Goal: Information Seeking & Learning: Understand process/instructions

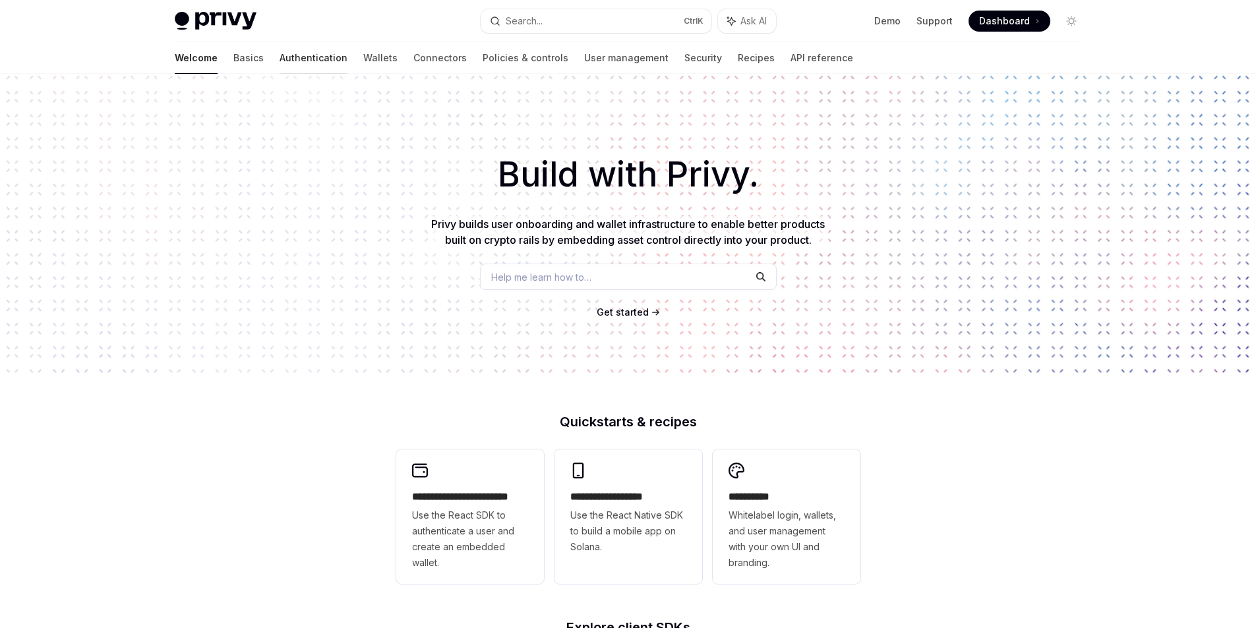
click at [280, 56] on link "Authentication" at bounding box center [314, 58] width 68 height 32
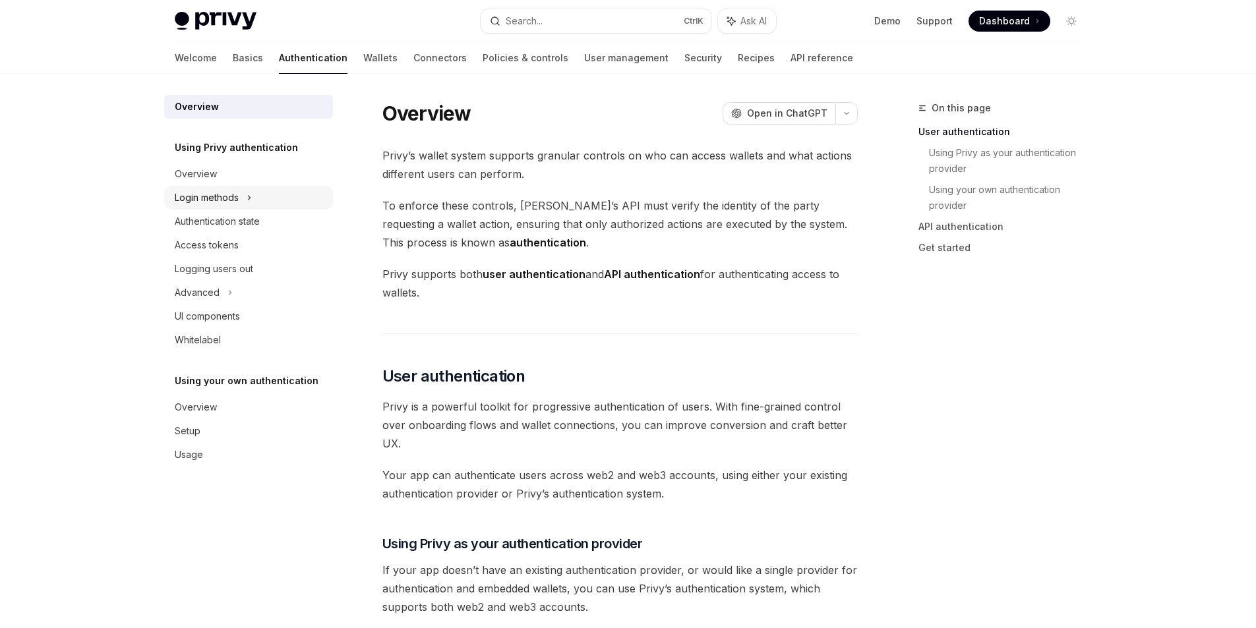
click at [236, 195] on div "Login methods" at bounding box center [207, 198] width 64 height 16
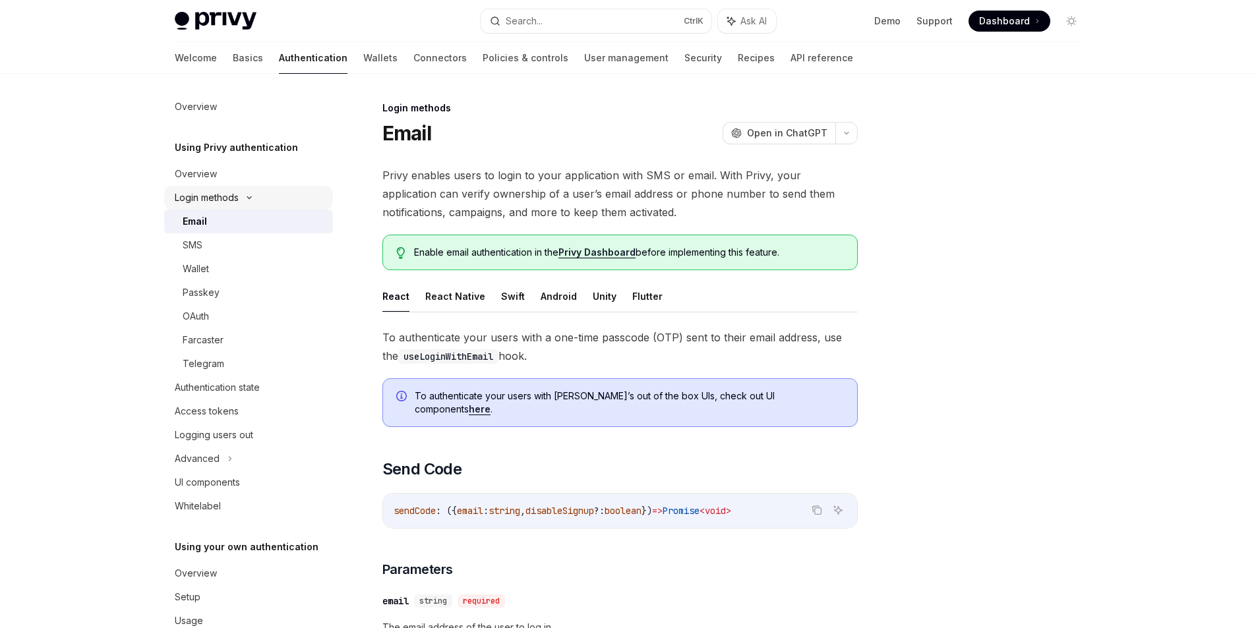
click at [251, 199] on icon at bounding box center [249, 197] width 16 height 5
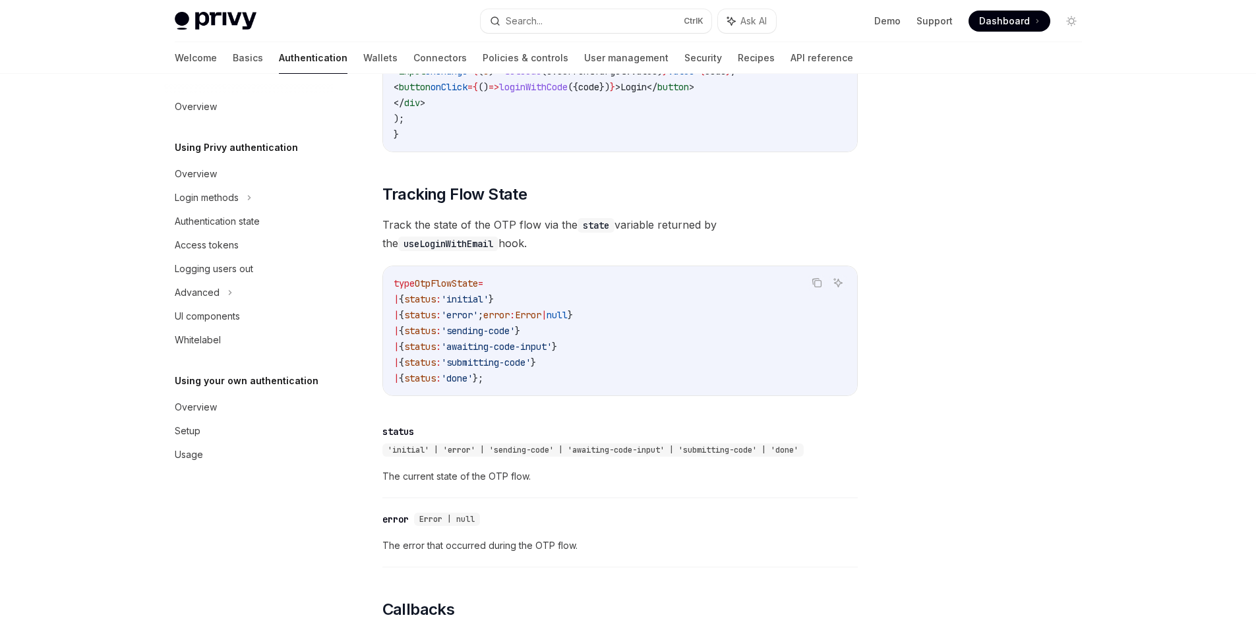
scroll to position [1780, 0]
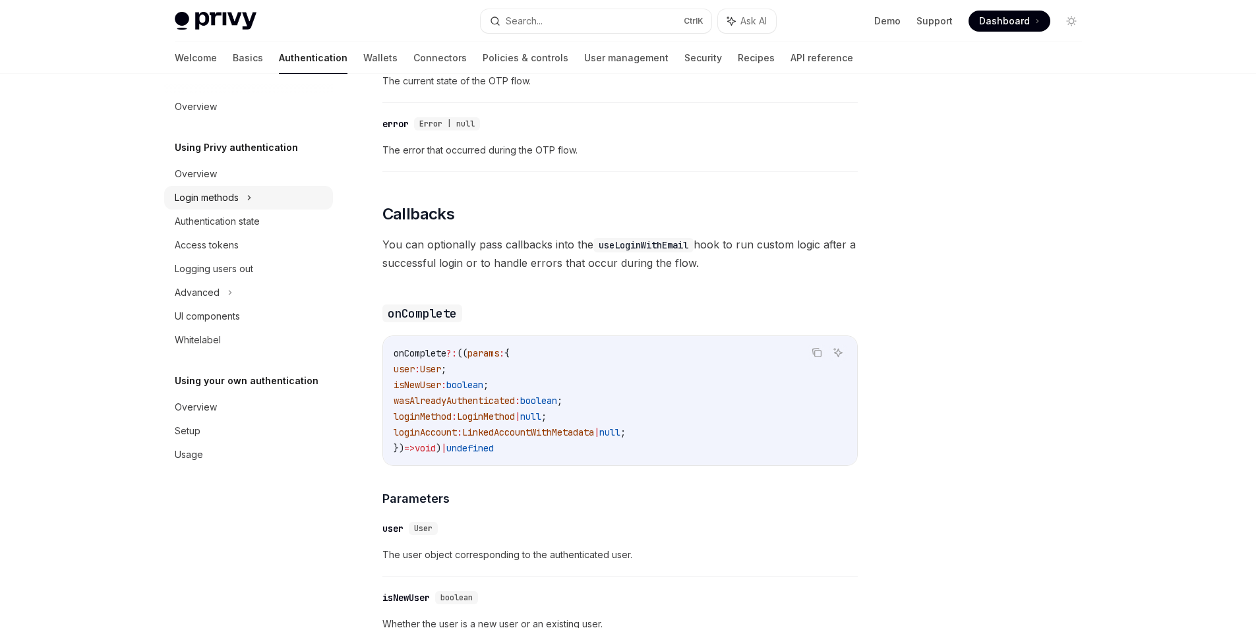
click at [251, 202] on icon at bounding box center [249, 198] width 5 height 16
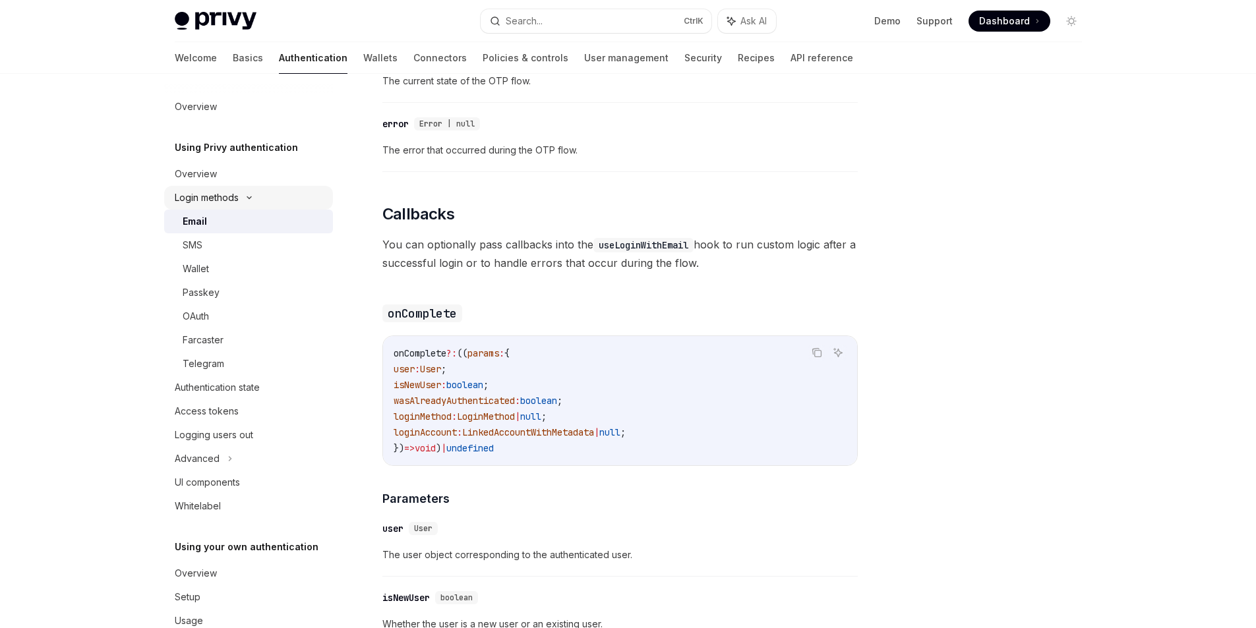
click at [251, 202] on div "Login methods" at bounding box center [248, 198] width 169 height 24
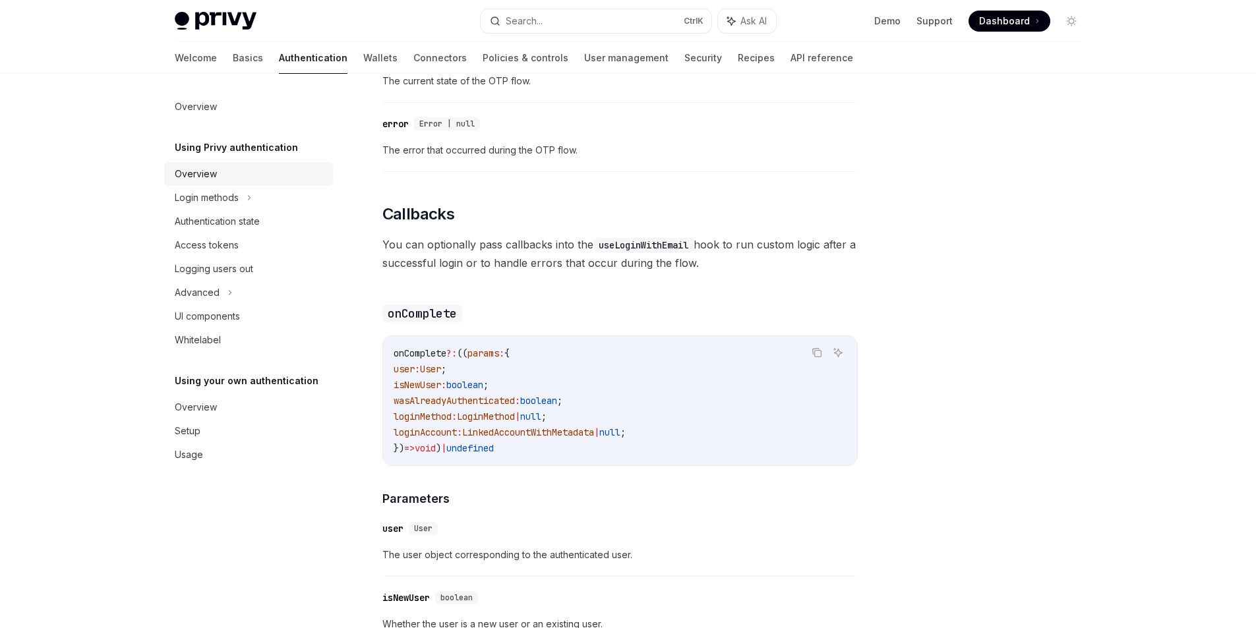
click at [238, 181] on div "Overview" at bounding box center [250, 174] width 150 height 16
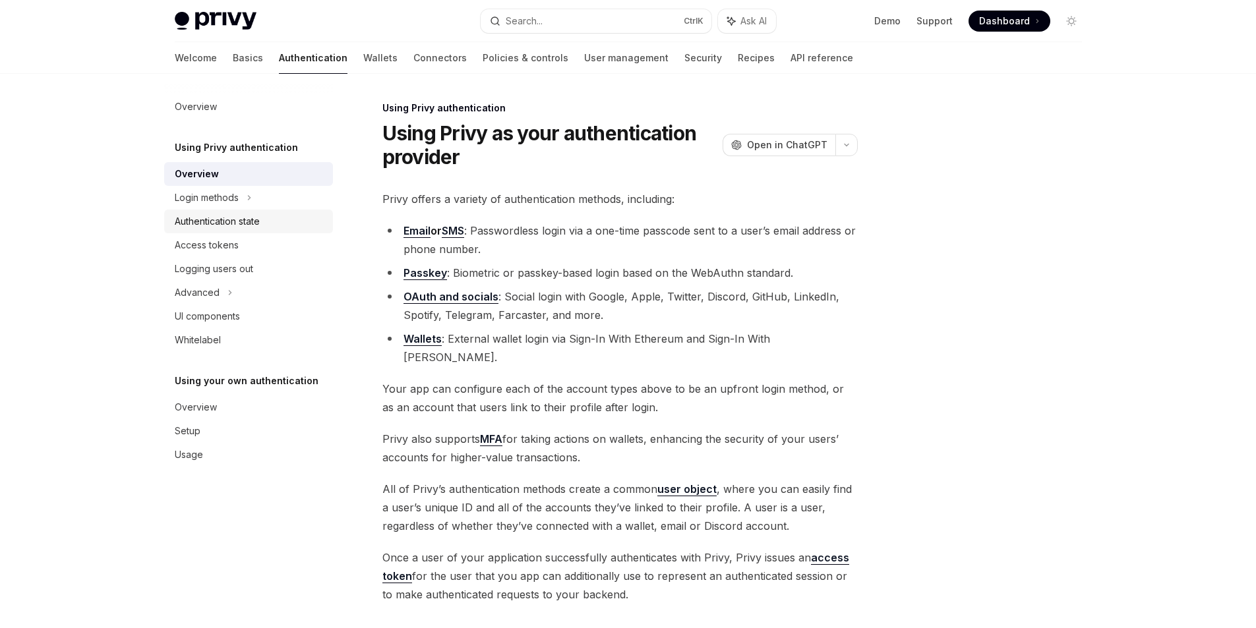
click at [241, 218] on div "Authentication state" at bounding box center [217, 222] width 85 height 16
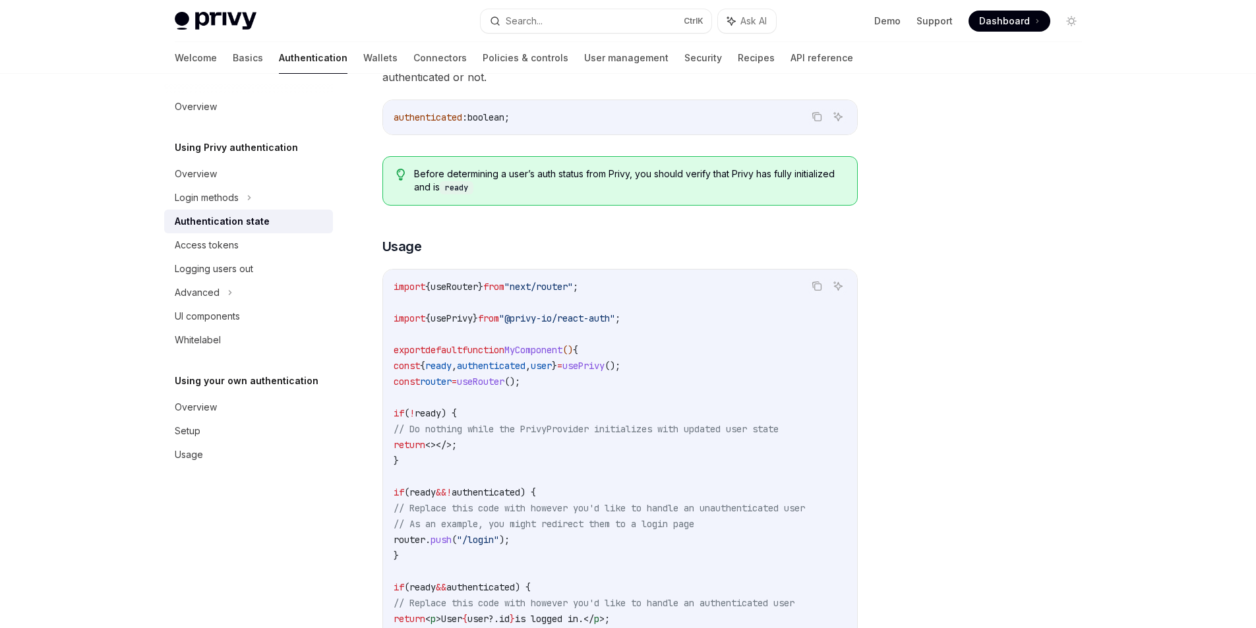
scroll to position [495, 0]
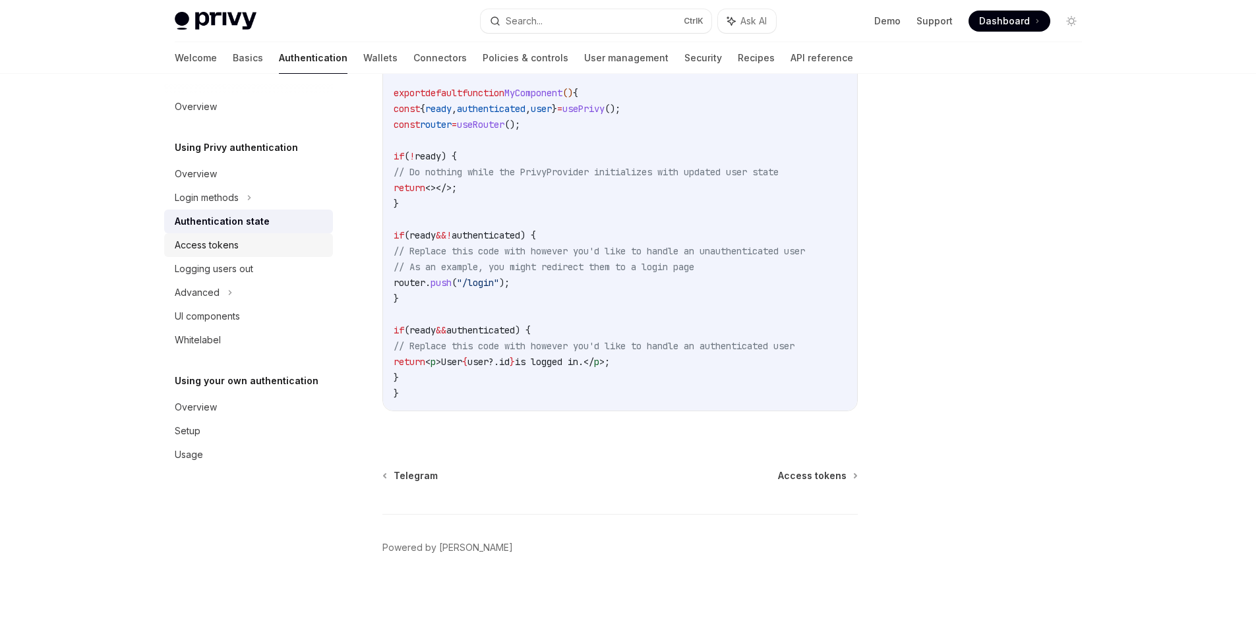
click at [250, 252] on div "Access tokens" at bounding box center [250, 245] width 150 height 16
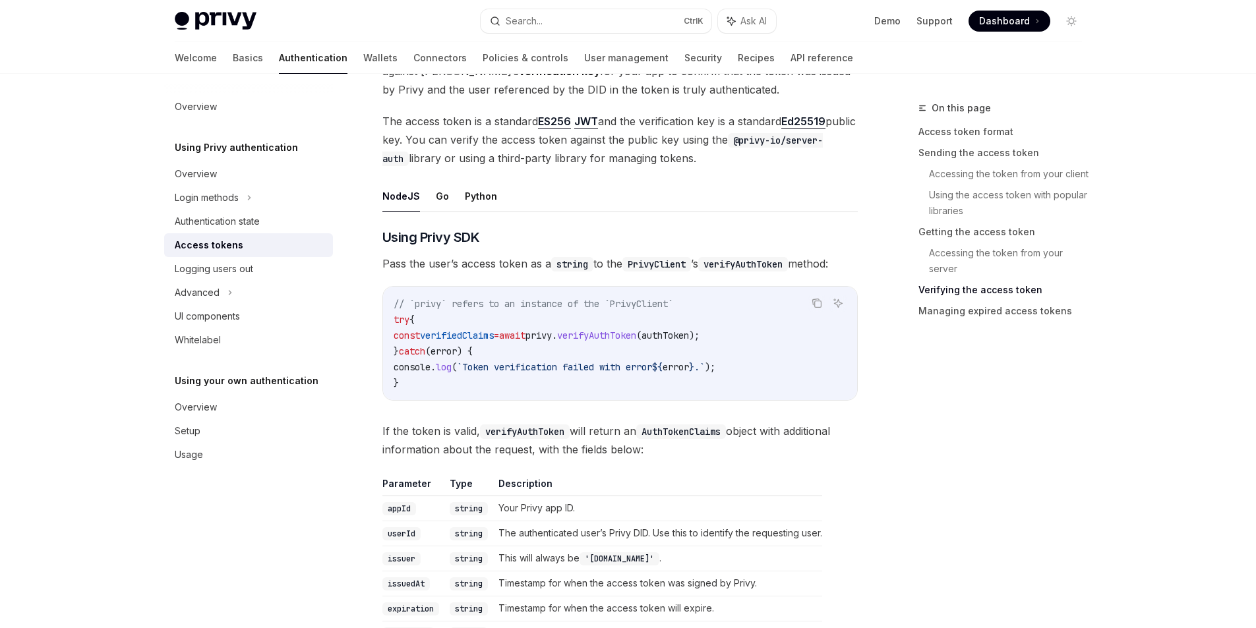
scroll to position [1978, 0]
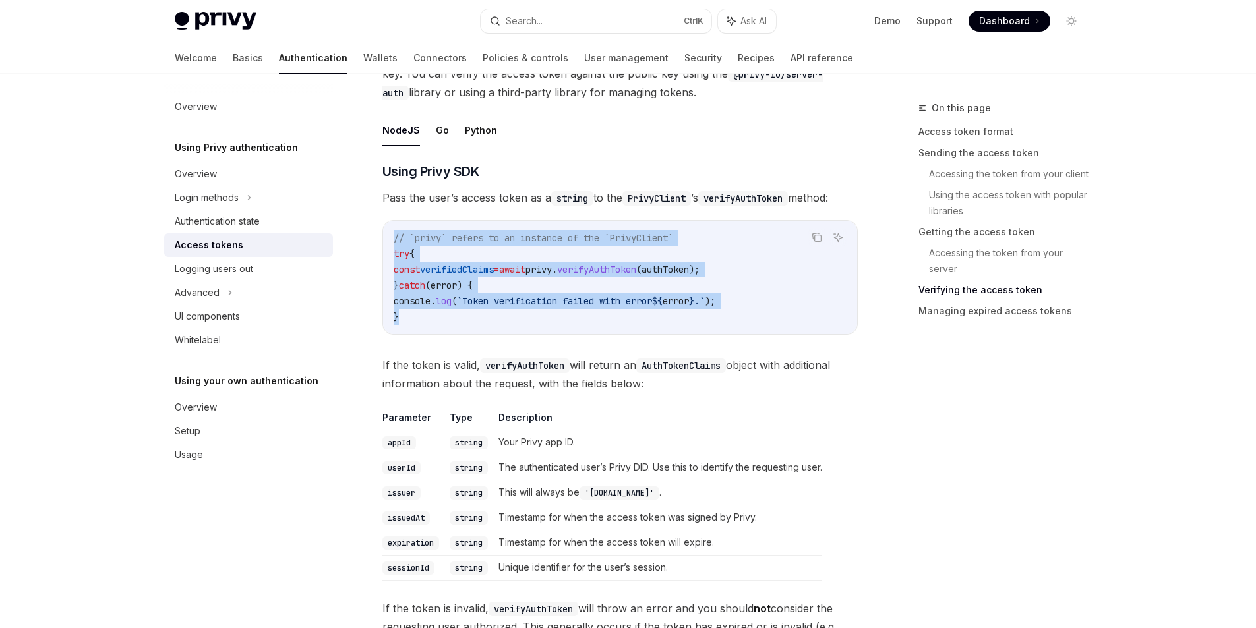
copy code "// `privy` refers to an instance of the `PrivyClient` try { const verifiedClaim…"
drag, startPoint x: 405, startPoint y: 315, endPoint x: 376, endPoint y: 228, distance: 91.7
click at [376, 228] on div "**********" at bounding box center [497, 56] width 728 height 3868
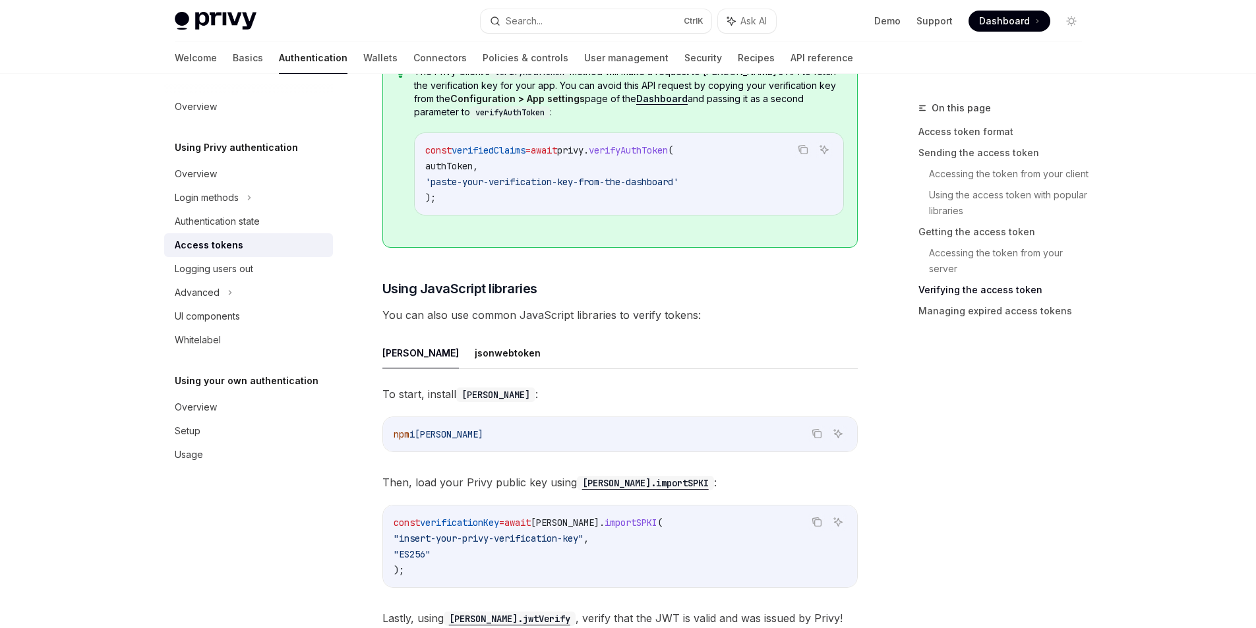
scroll to position [2703, 0]
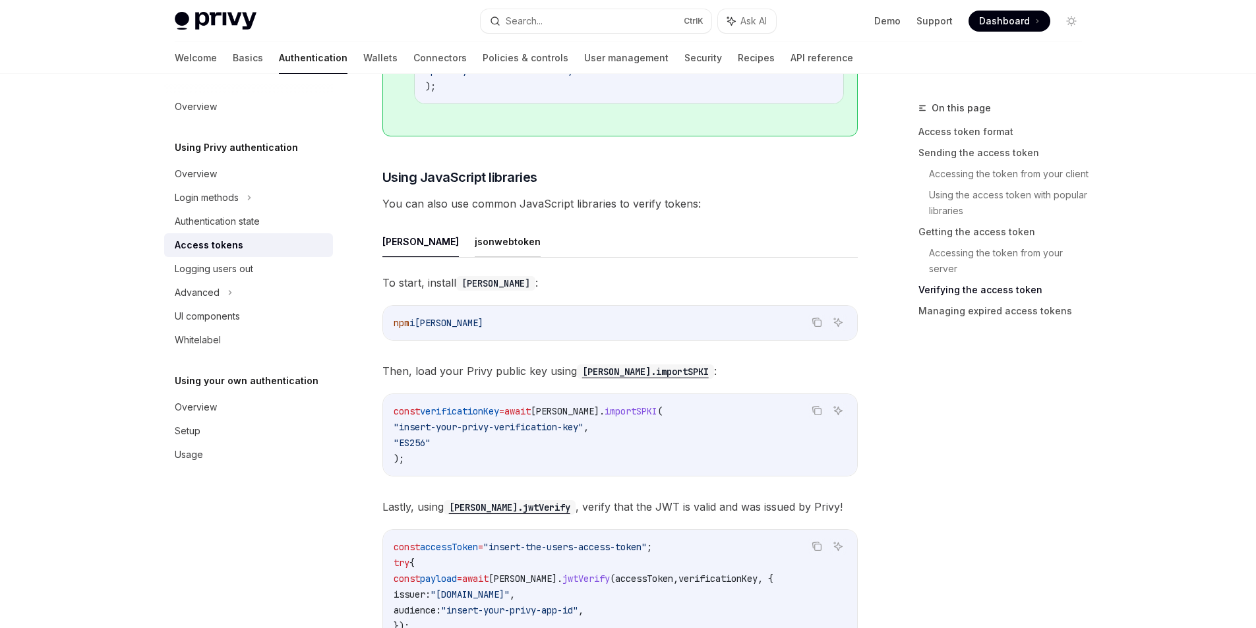
click at [475, 240] on button "jsonwebtoken" at bounding box center [508, 241] width 66 height 31
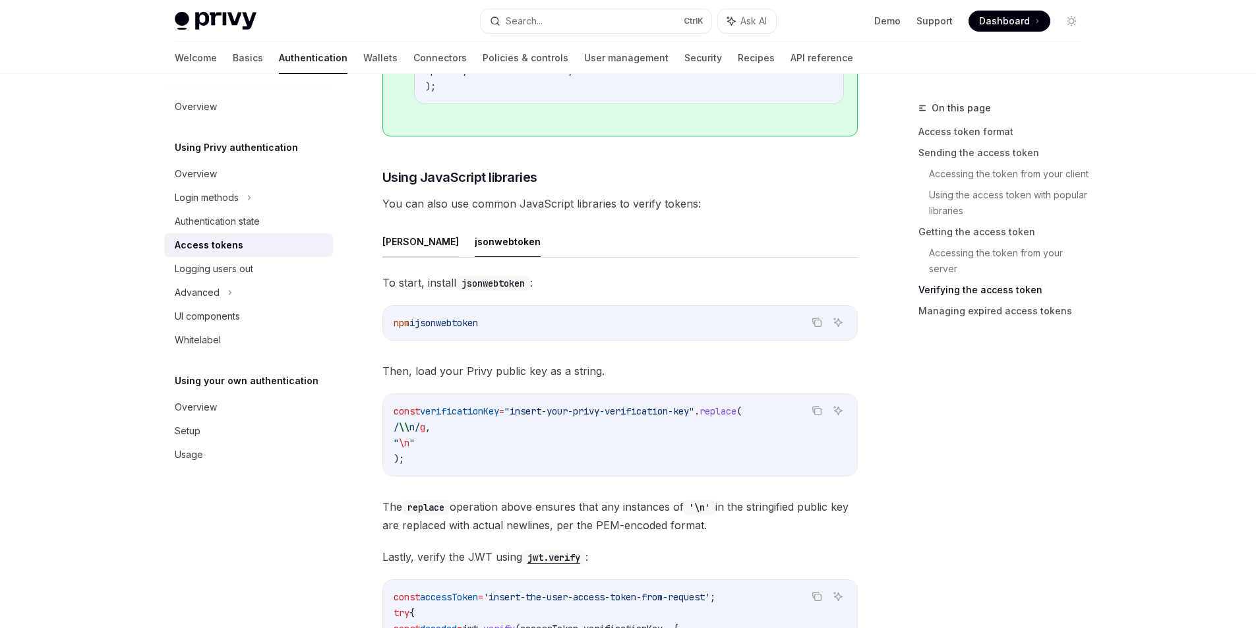
click at [392, 246] on button "[PERSON_NAME]" at bounding box center [420, 241] width 76 height 31
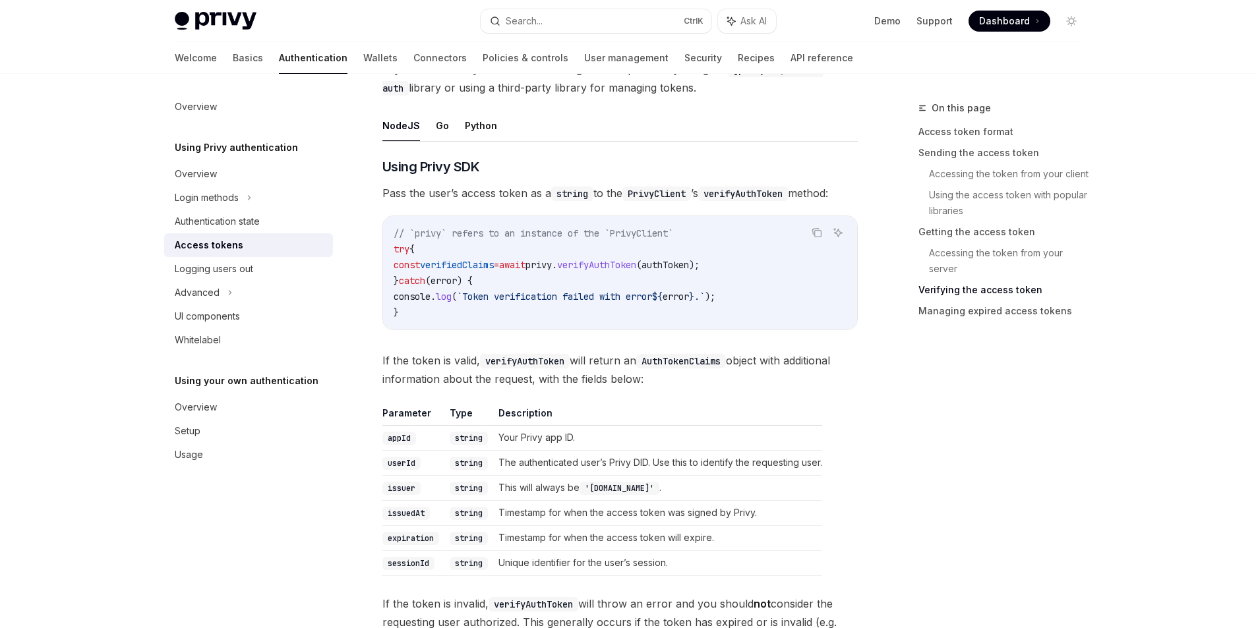
scroll to position [1846, 0]
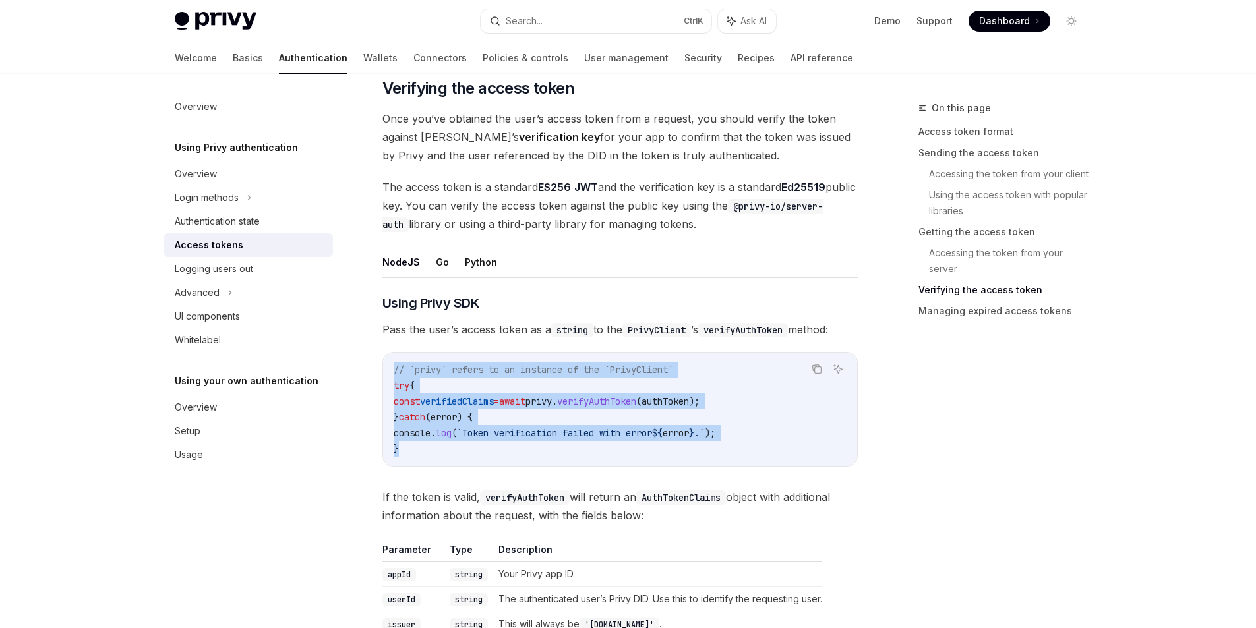
copy code "// `privy` refers to an instance of the `PrivyClient` try { const verifiedClaim…"
drag, startPoint x: 407, startPoint y: 450, endPoint x: 382, endPoint y: 373, distance: 81.9
click at [382, 373] on div "Copy Ask AI // `privy` refers to an instance of the `PrivyClient` try { const v…" at bounding box center [619, 409] width 475 height 115
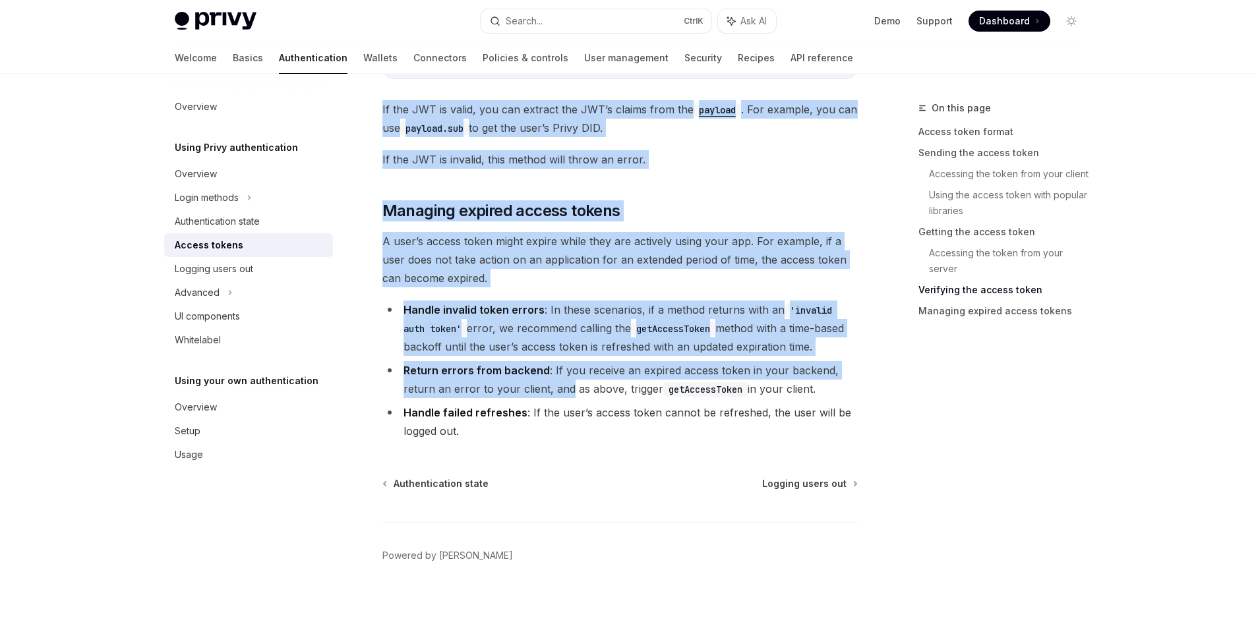
scroll to position [3340, 0]
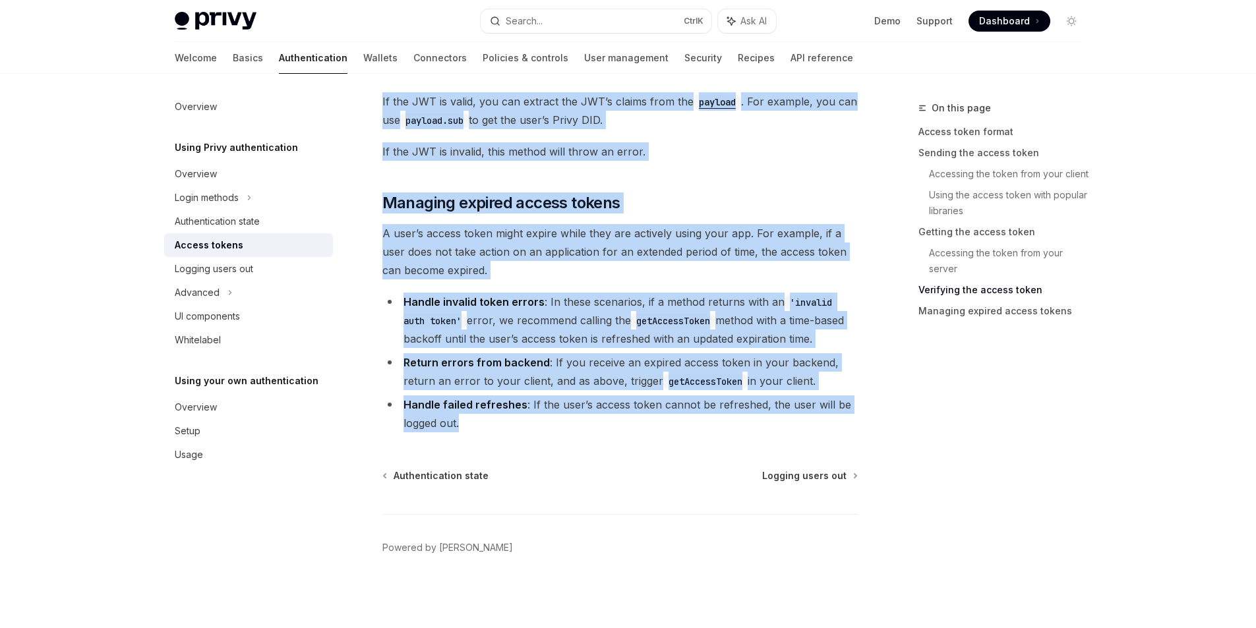
copy div "Lo ipsum, dolorsi amet : Cons Adi EL sed d eius Temp, inci utla Etdol magnaa en…"
drag, startPoint x: 433, startPoint y: 226, endPoint x: 677, endPoint y: 421, distance: 312.9
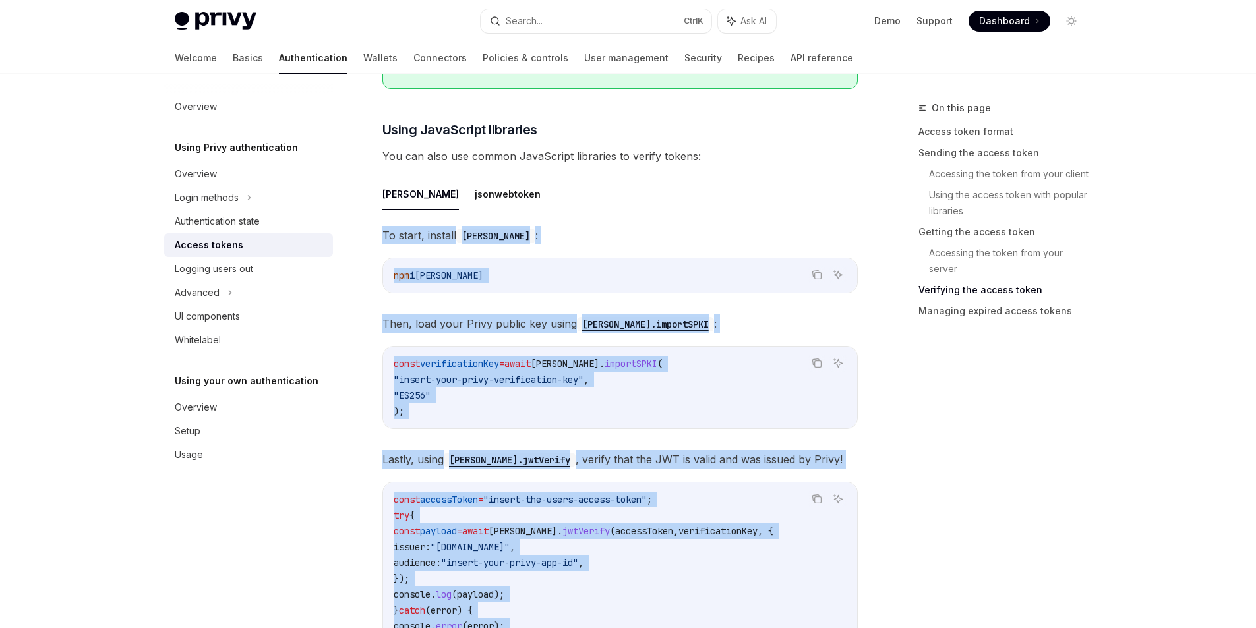
scroll to position [2746, 0]
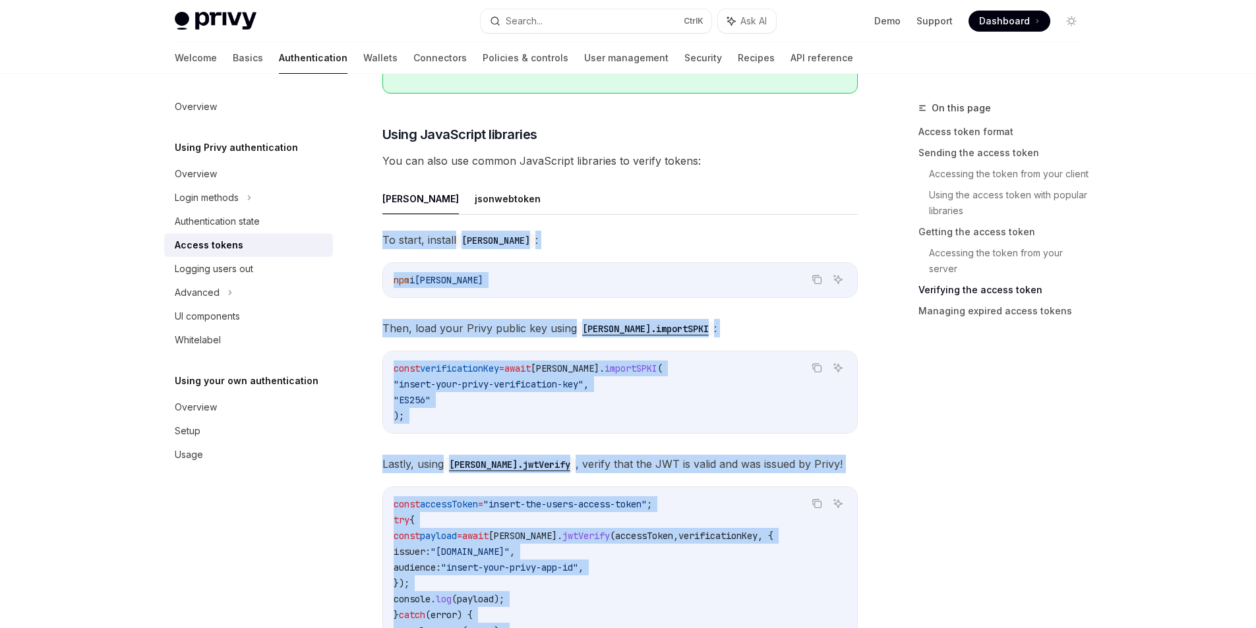
click at [720, 402] on code "const verificationKey = await [PERSON_NAME] . importSPKI ( "insert-your-privy-v…" at bounding box center [620, 392] width 453 height 63
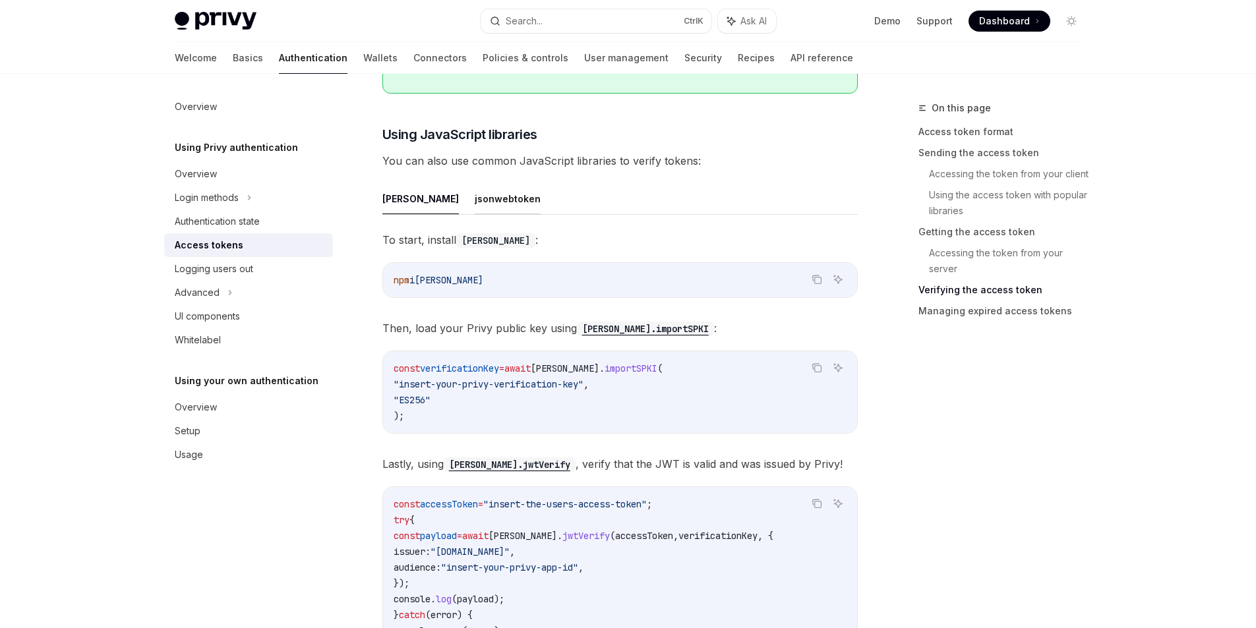
click at [475, 205] on button "jsonwebtoken" at bounding box center [508, 198] width 66 height 31
type textarea "*"
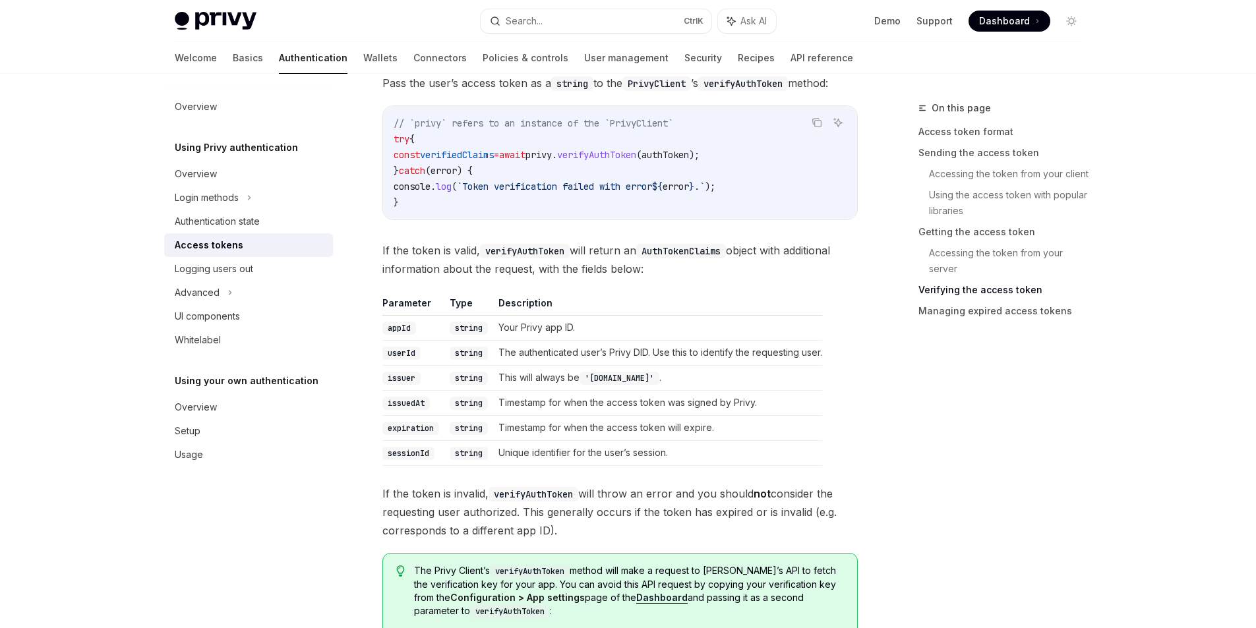
scroll to position [1939, 0]
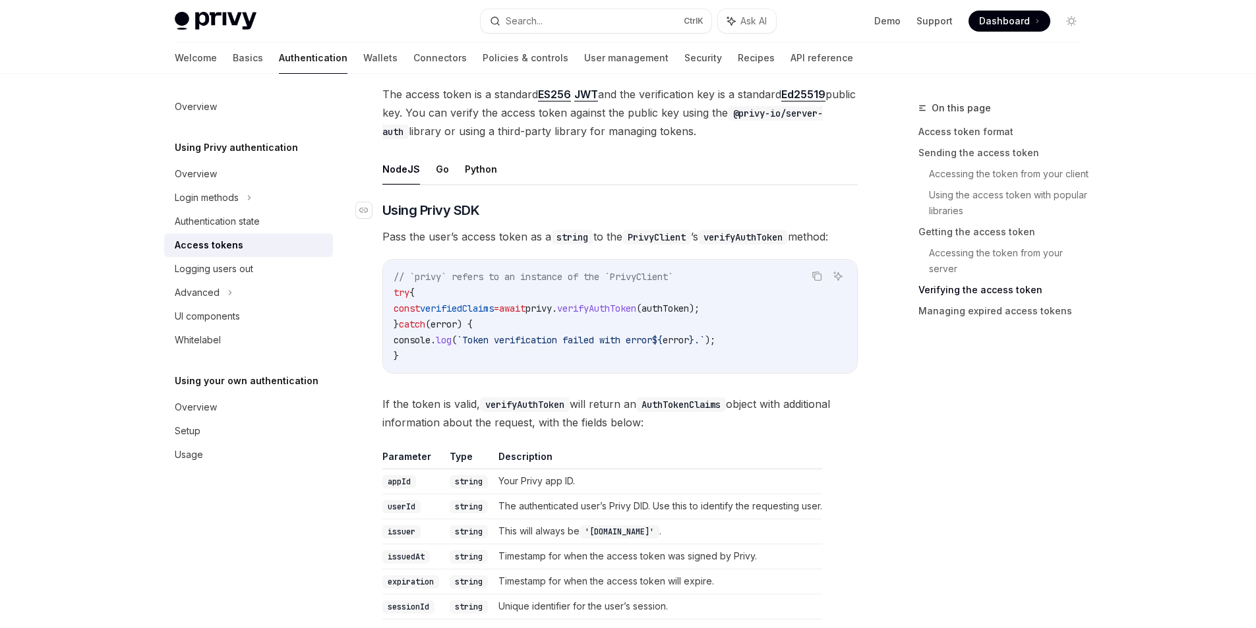
click at [506, 216] on h3 "​ Using Privy SDK" at bounding box center [619, 210] width 475 height 18
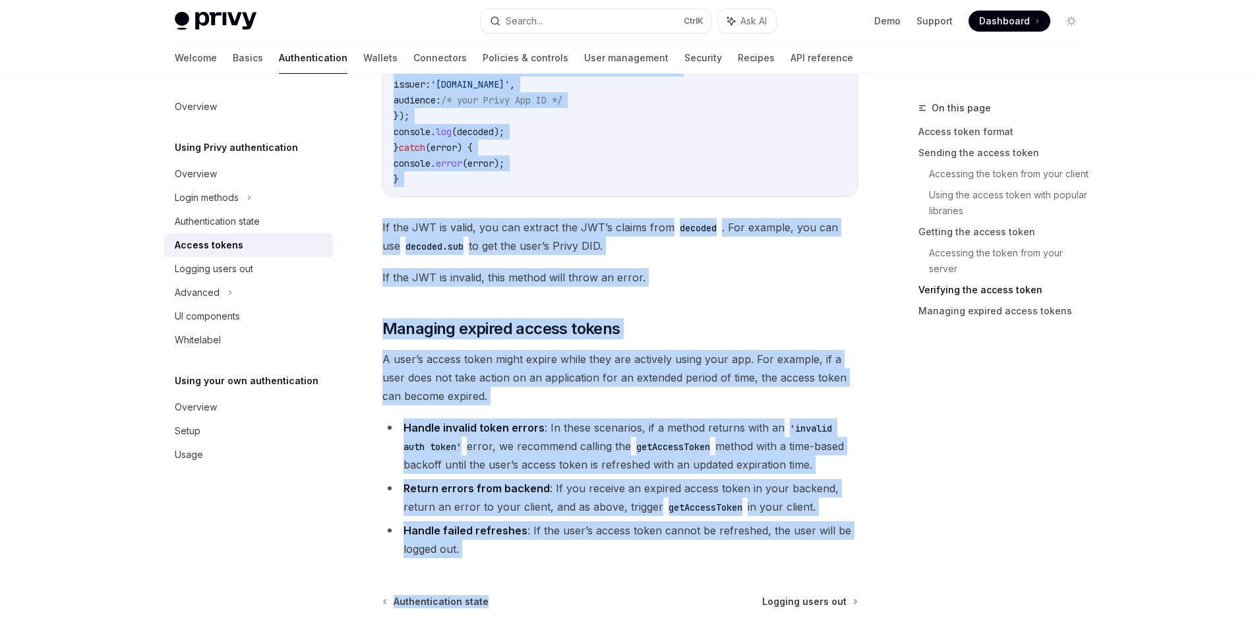
scroll to position [3390, 0]
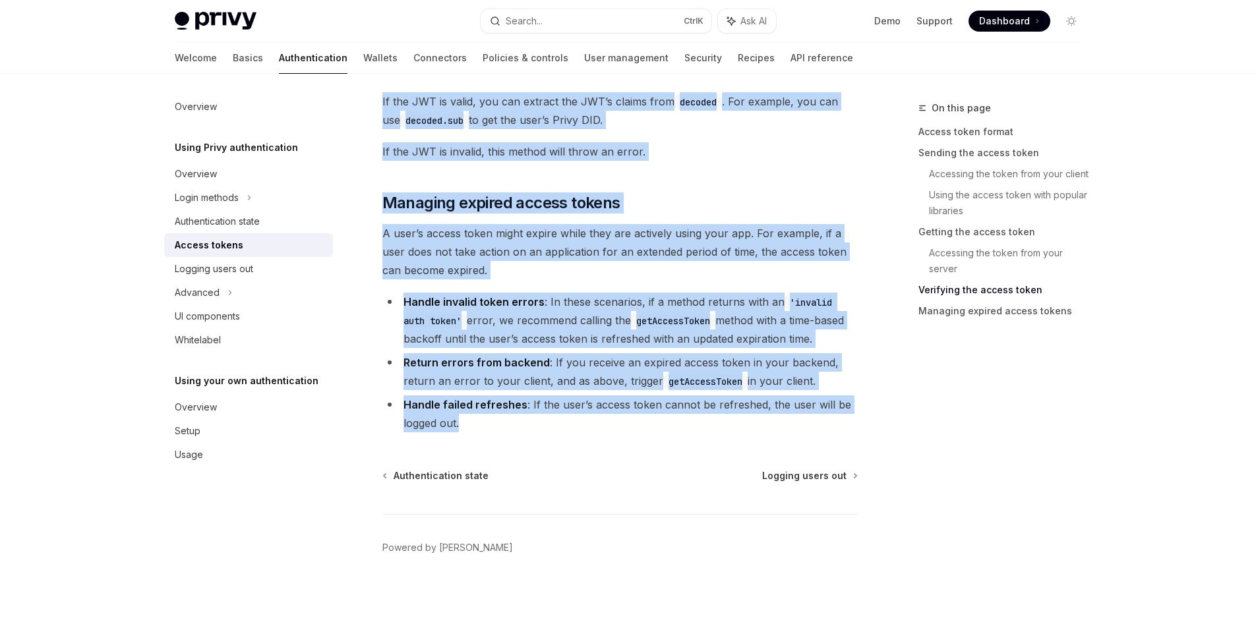
copy div "Lo ipsum, dolorsi ametconsecte : Adip Eli SE doe t incididuntut Labo, etdo magn…"
drag, startPoint x: 382, startPoint y: 318, endPoint x: 478, endPoint y: 423, distance: 142.8
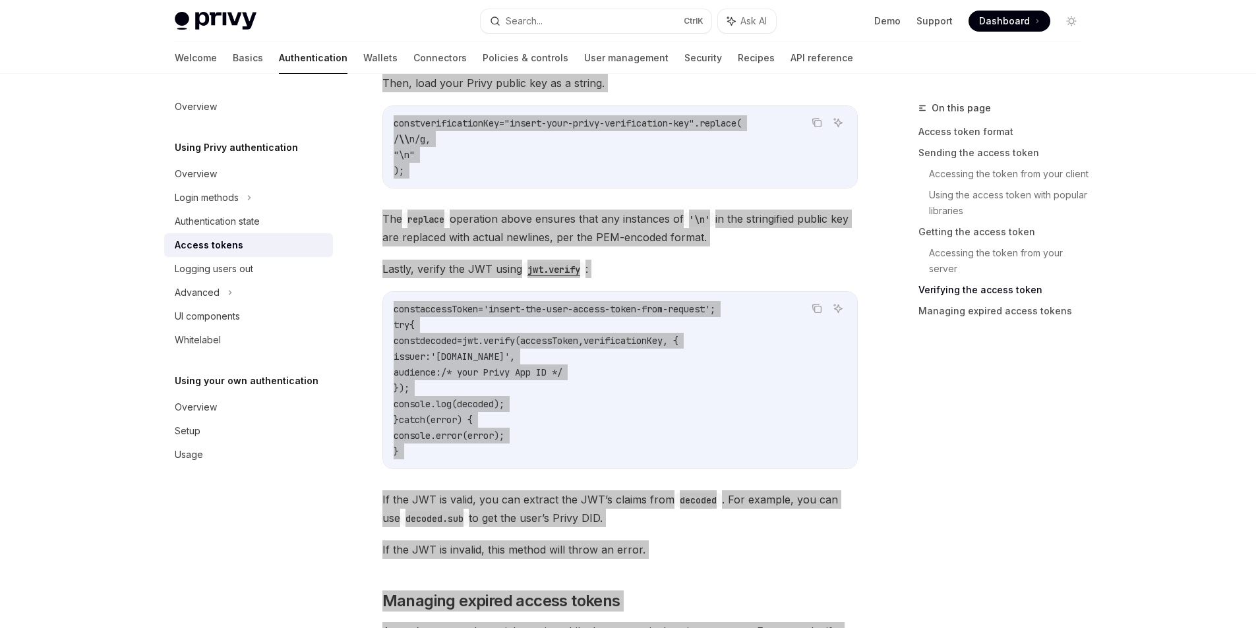
scroll to position [2928, 0]
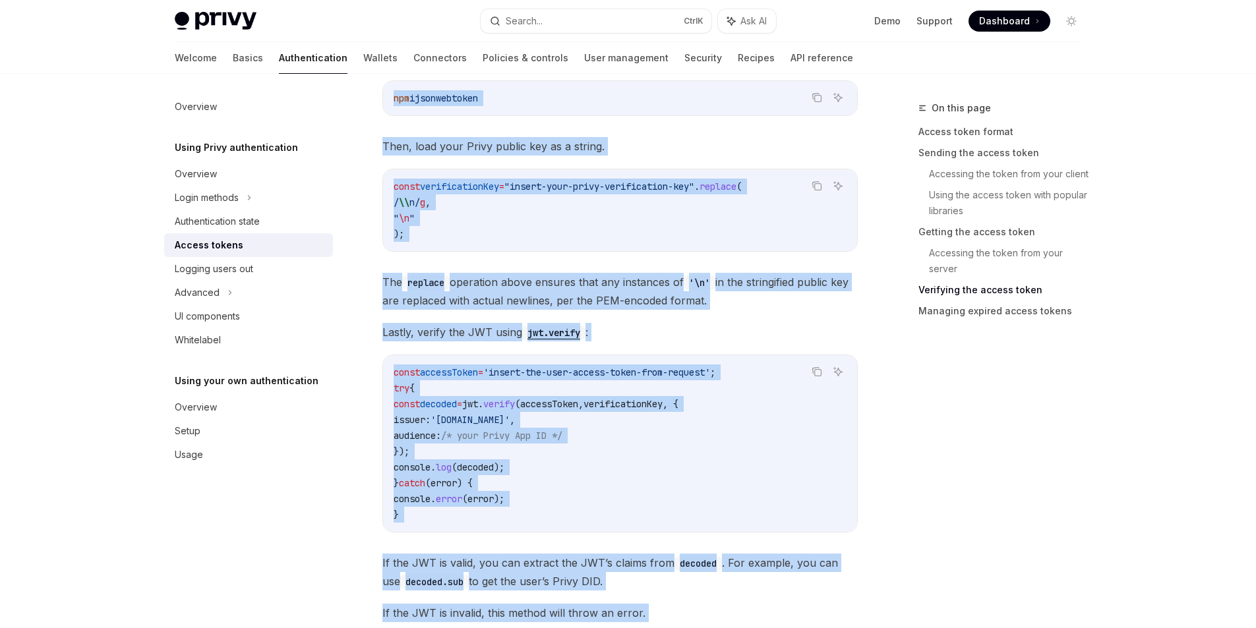
drag, startPoint x: 744, startPoint y: 475, endPoint x: 742, endPoint y: 466, distance: 9.0
click at [746, 475] on code "const accessToken = 'insert-the-user-access-token-from-request' ; try { const d…" at bounding box center [620, 444] width 453 height 158
click at [663, 402] on span "verificationKey" at bounding box center [623, 404] width 79 height 12
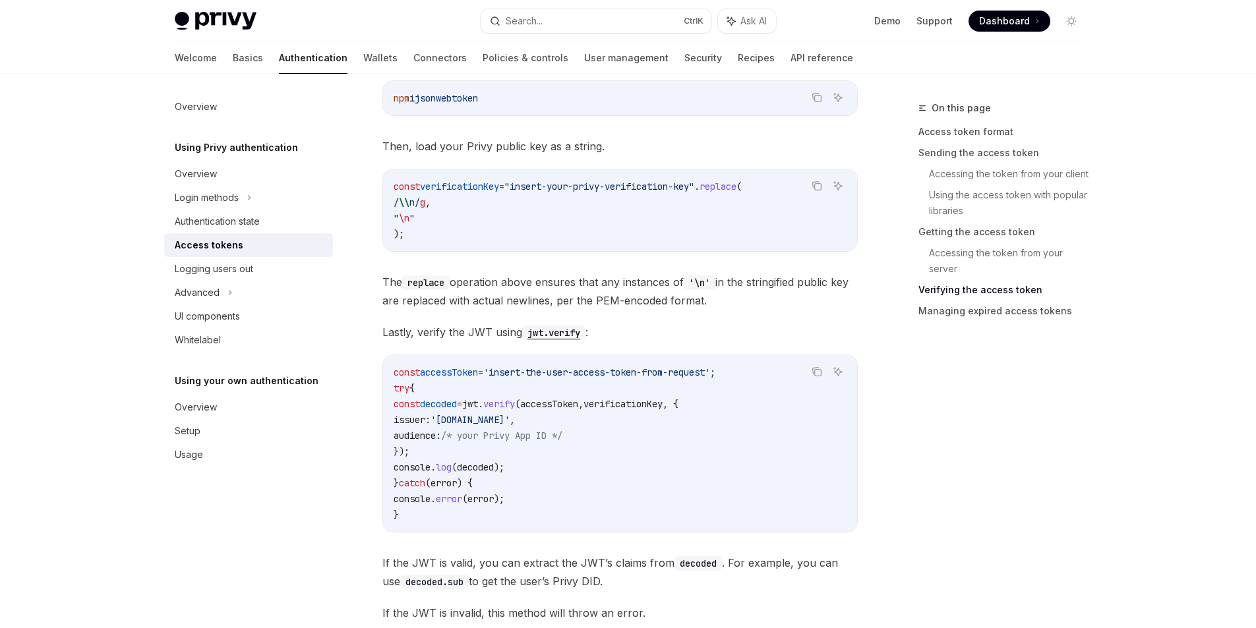
click at [658, 404] on span "verificationKey" at bounding box center [623, 404] width 79 height 12
copy span "verificationKey"
